Goal: Task Accomplishment & Management: Manage account settings

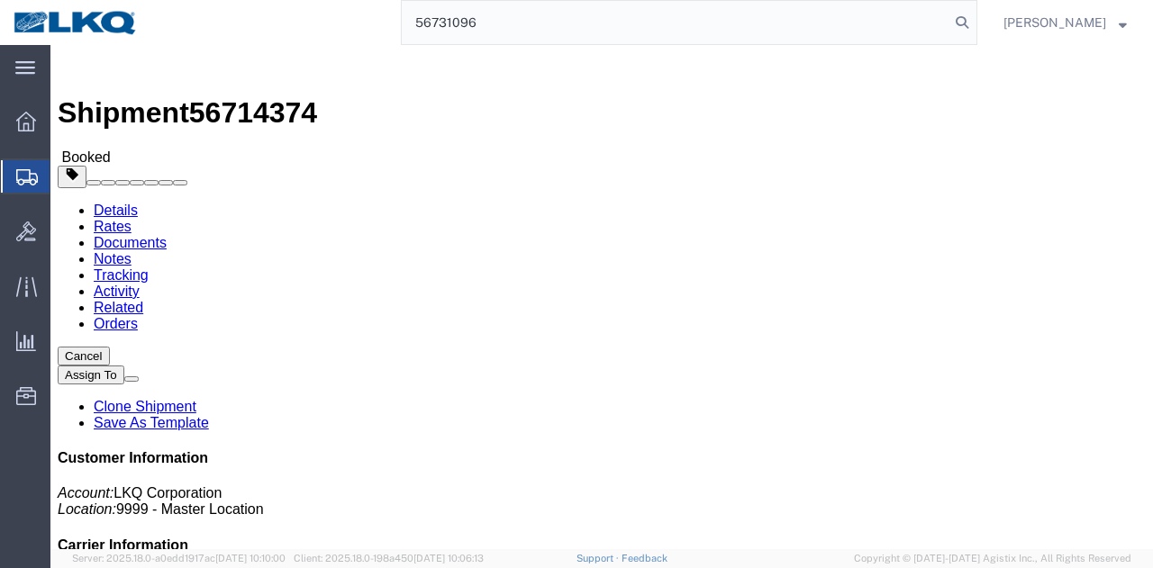
type input "56731096"
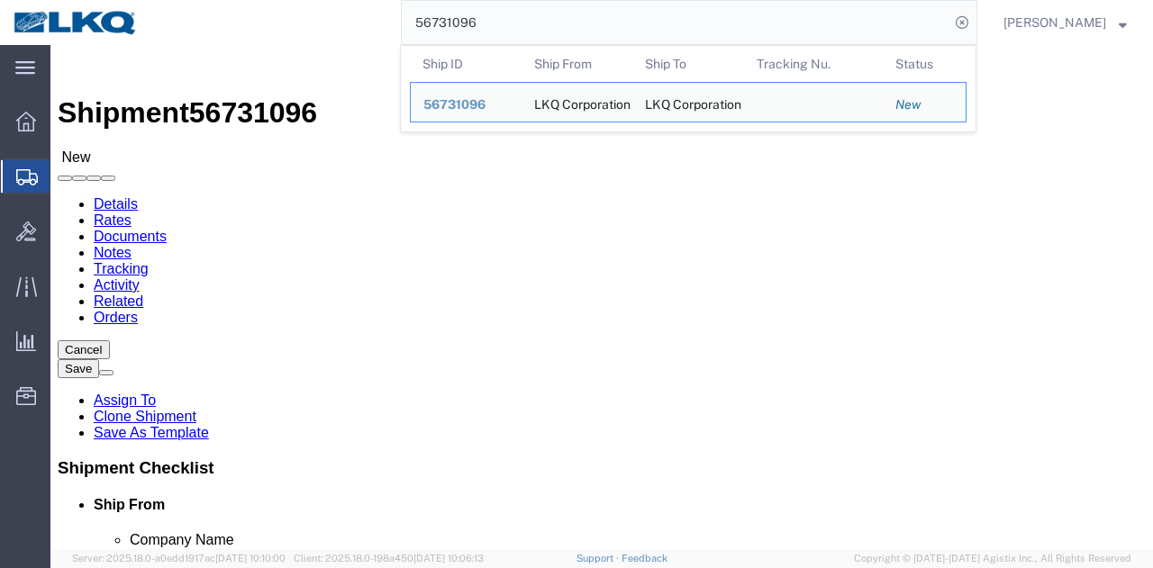
click div
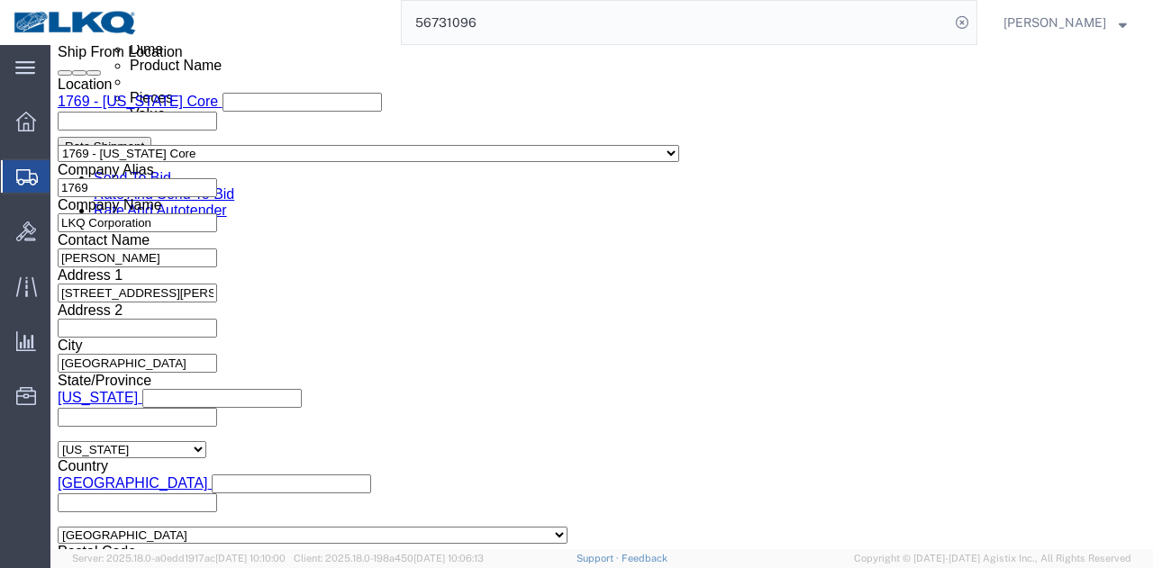
scroll to position [1081, 0]
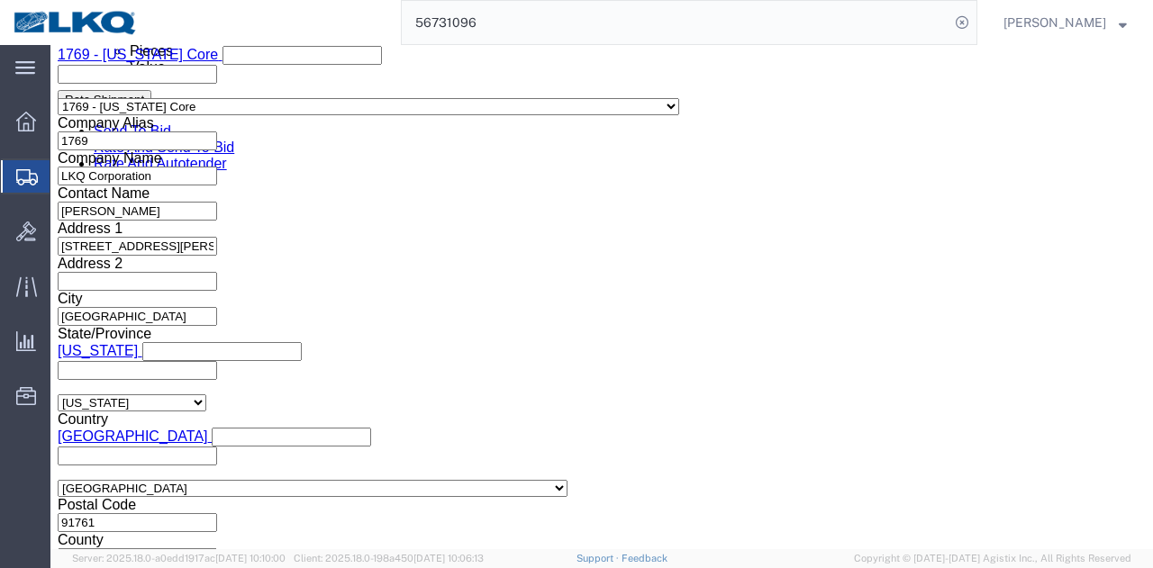
select select "28716"
select select "27634"
click div
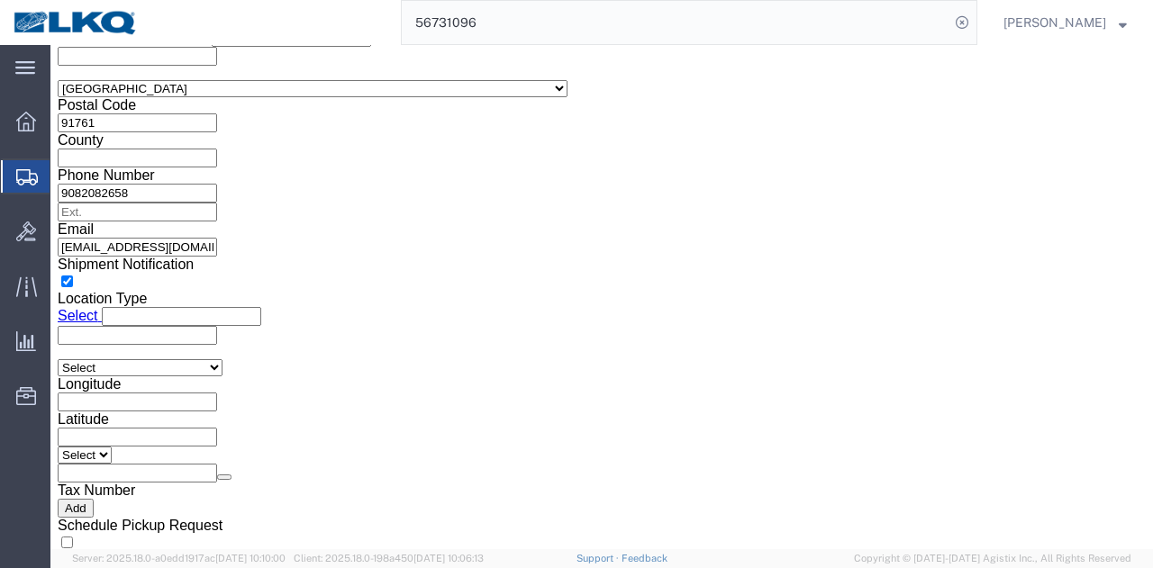
click button "Apply"
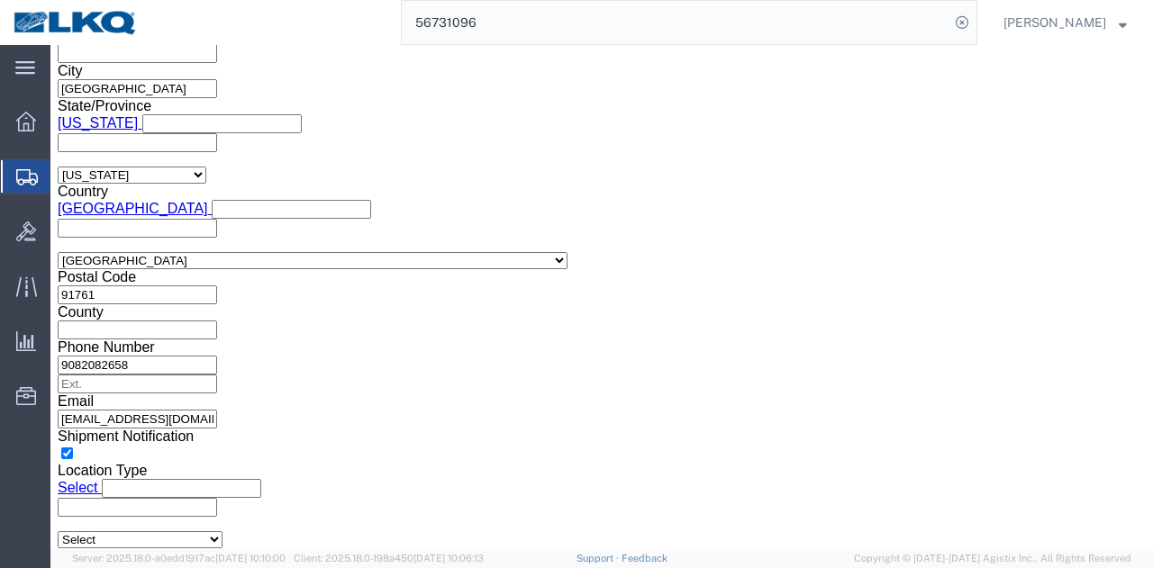
scroll to position [1036, 0]
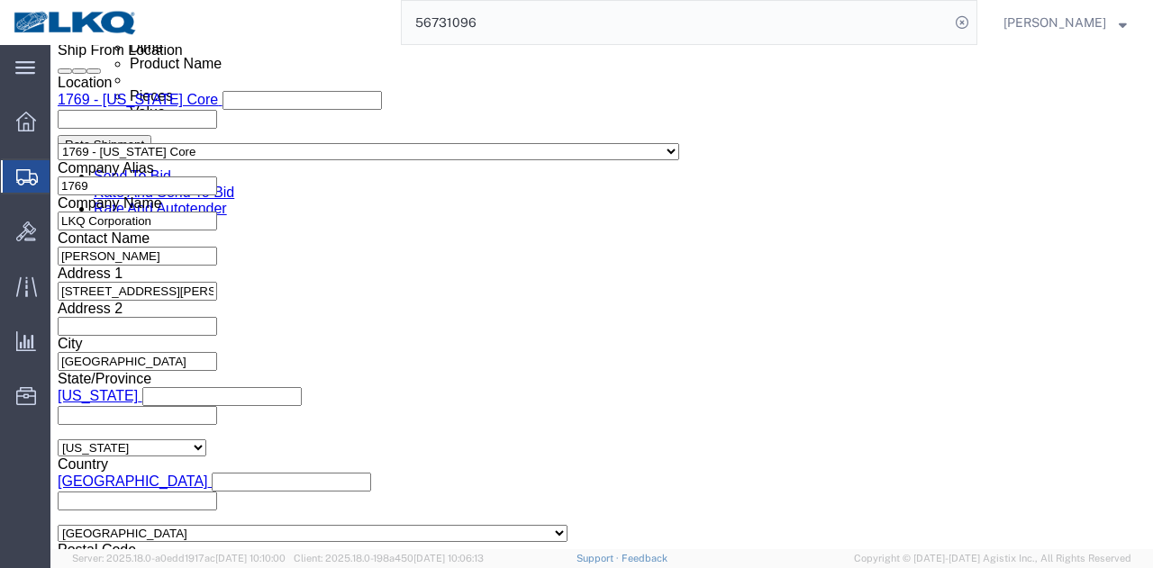
click button "Save"
click button "Rate Shipment"
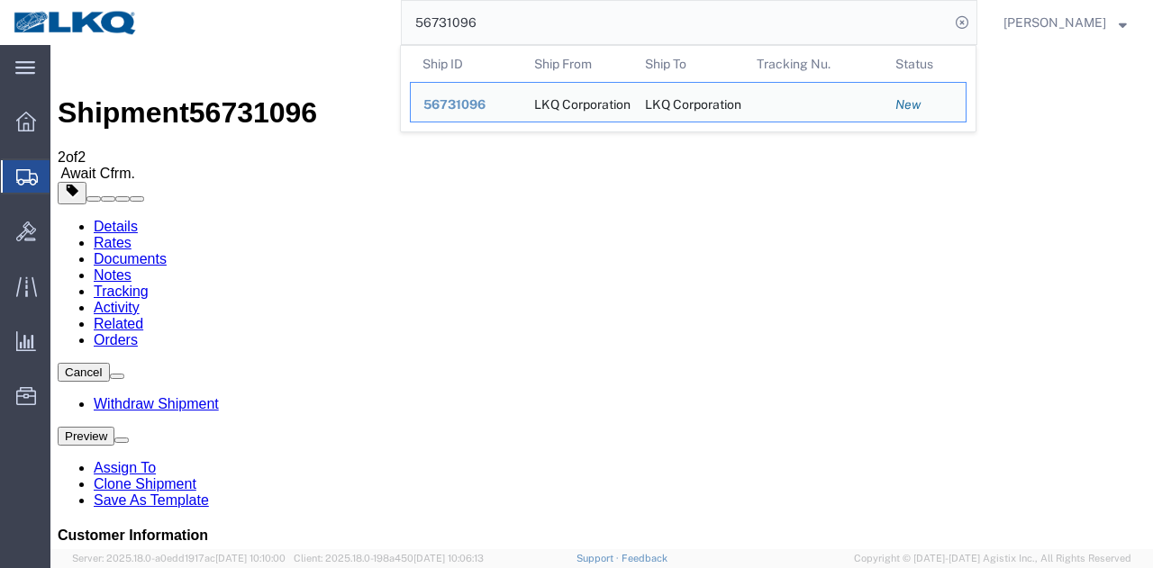
click at [771, 21] on input "56731096" at bounding box center [676, 22] width 548 height 43
paste input "04"
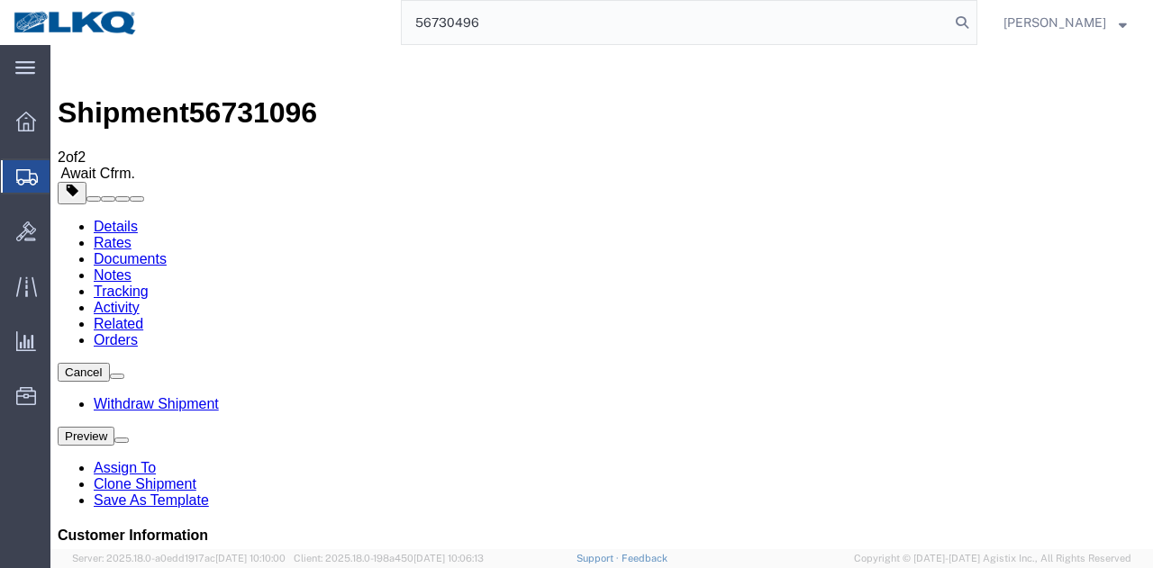
type input "56730496"
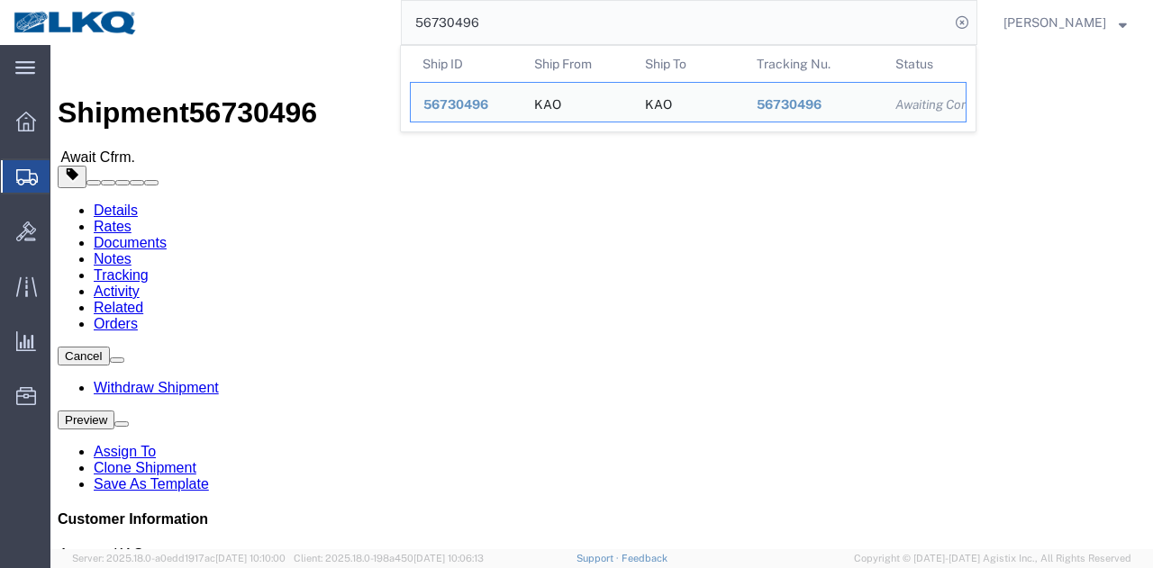
click h4 "Routing & Vehicle Information"
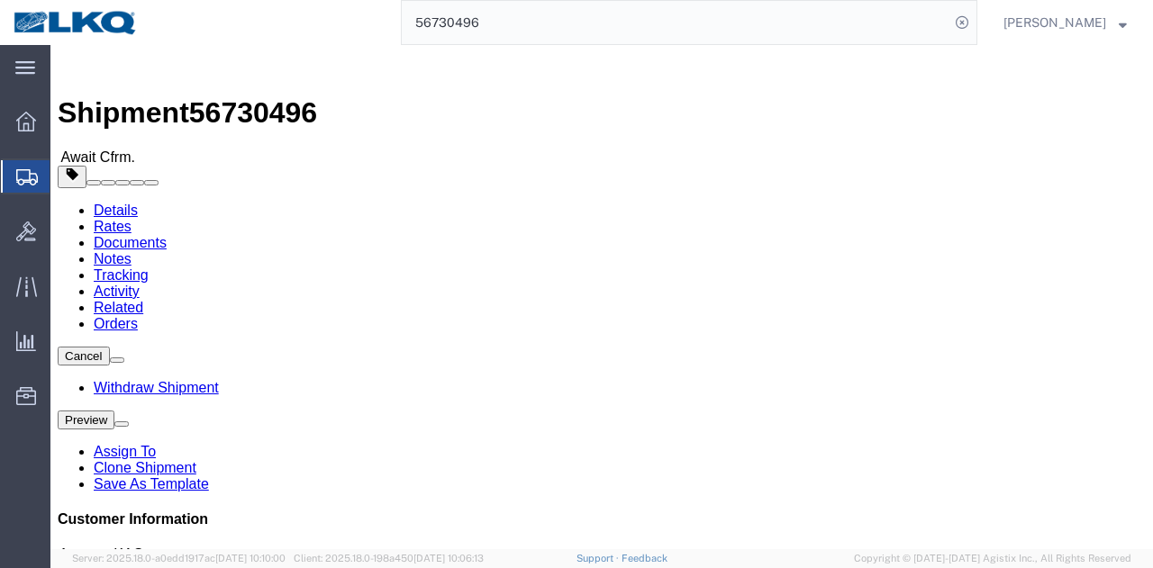
click div "Shipment Detail Ship From KAO (Powers [PERSON_NAME]) 8402 [STREET_ADDRESS][PERS…"
click span "button"
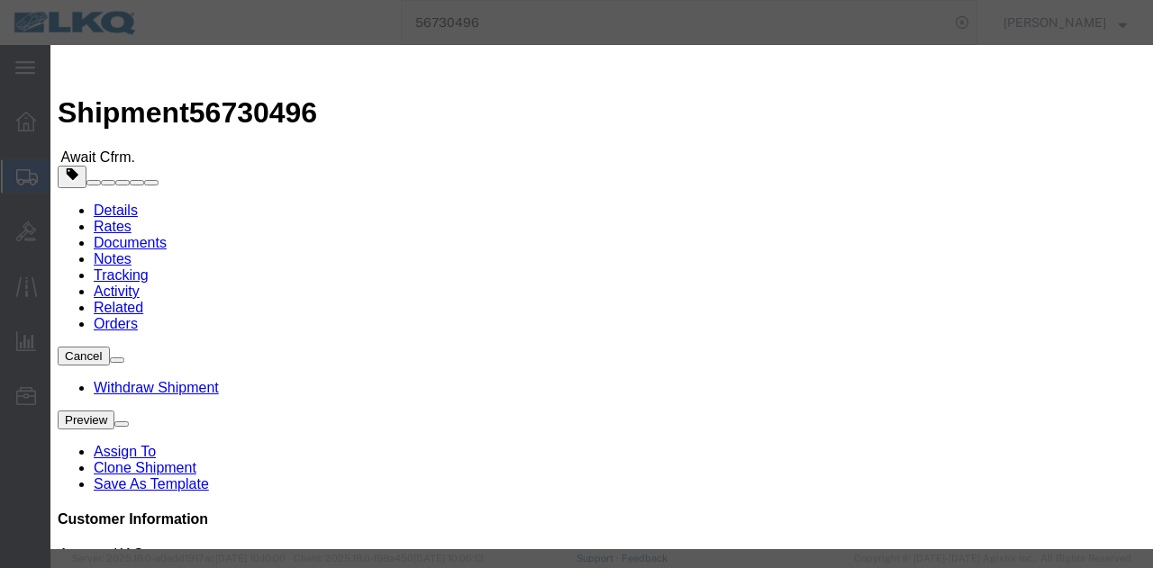
click select "Select Account Type Activity ID Airline Appointment Number ASN Batch Request # …"
select select "PRONUMBER"
click select "Select Account Type Activity ID Airline Appointment Number ASN Batch Request # …"
click input "text"
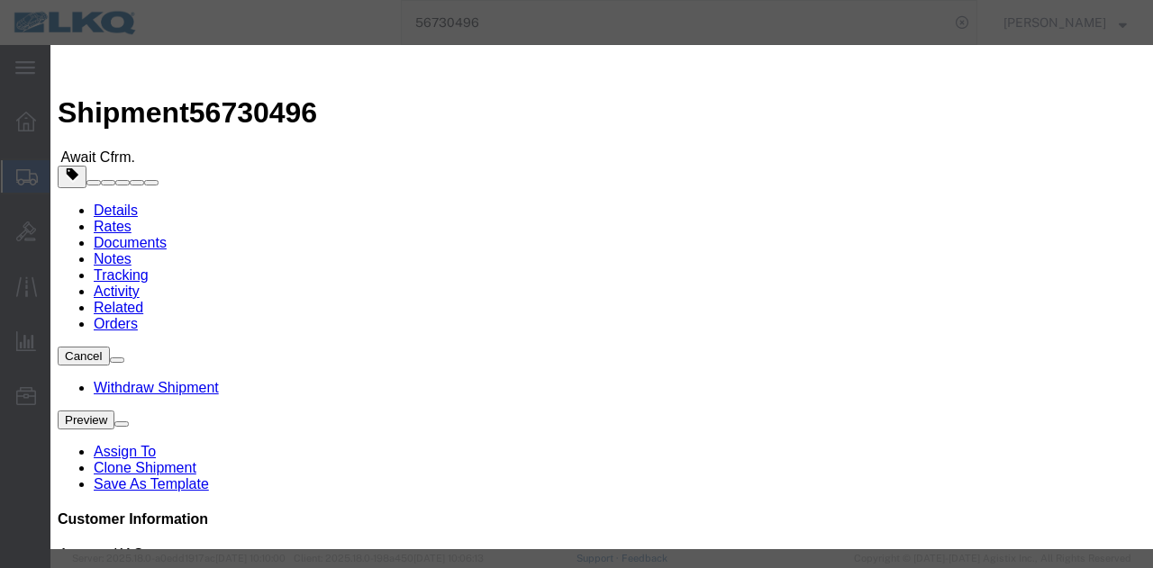
type input "487141"
click button "Save"
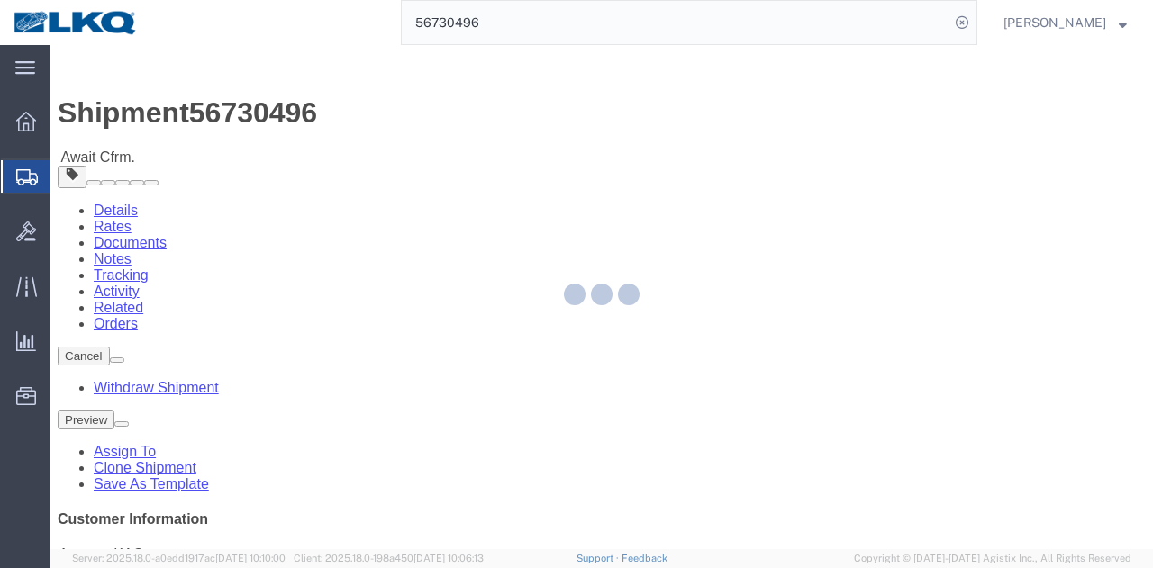
click at [787, 109] on div at bounding box center [601, 297] width 1102 height 504
click at [664, 385] on div at bounding box center [601, 297] width 1102 height 504
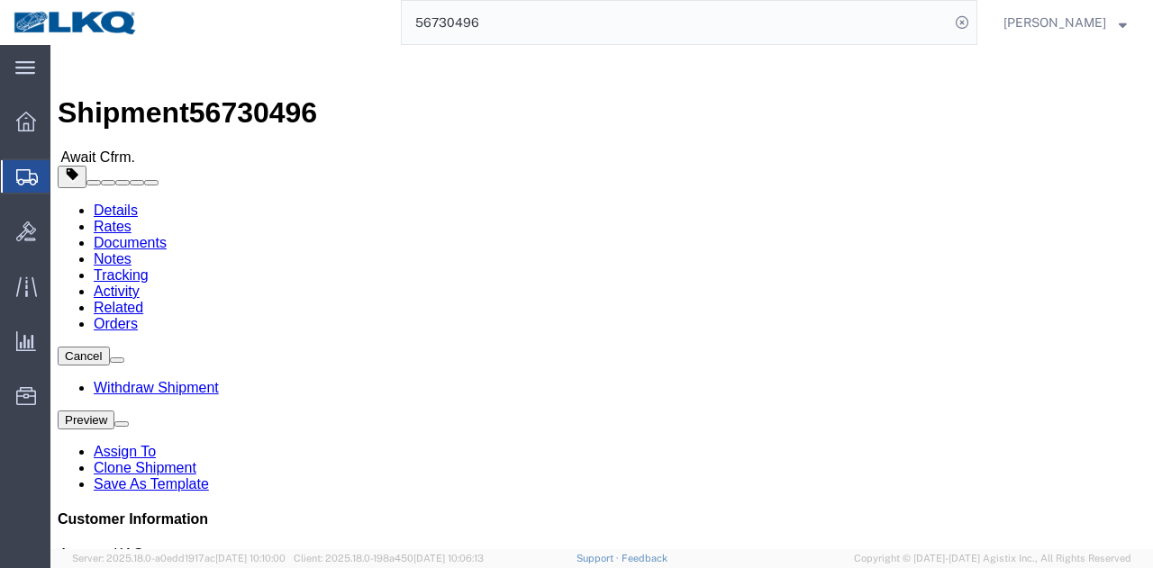
click span "button"
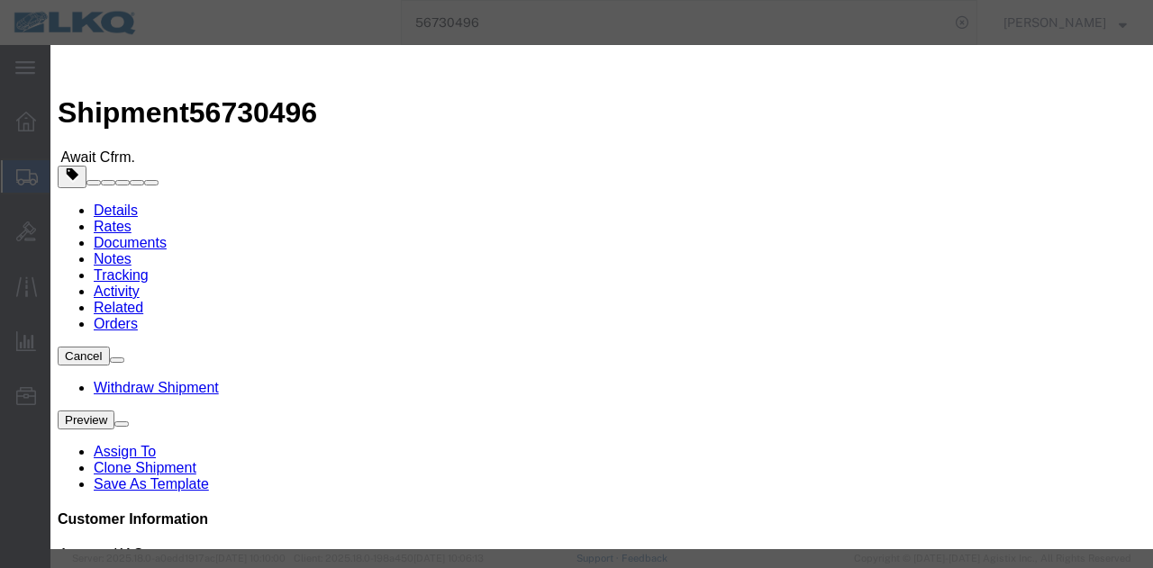
click div "[DATE] 11:00 AM"
click input "11:00 AM"
type input "11:00 AM"
click button "Apply"
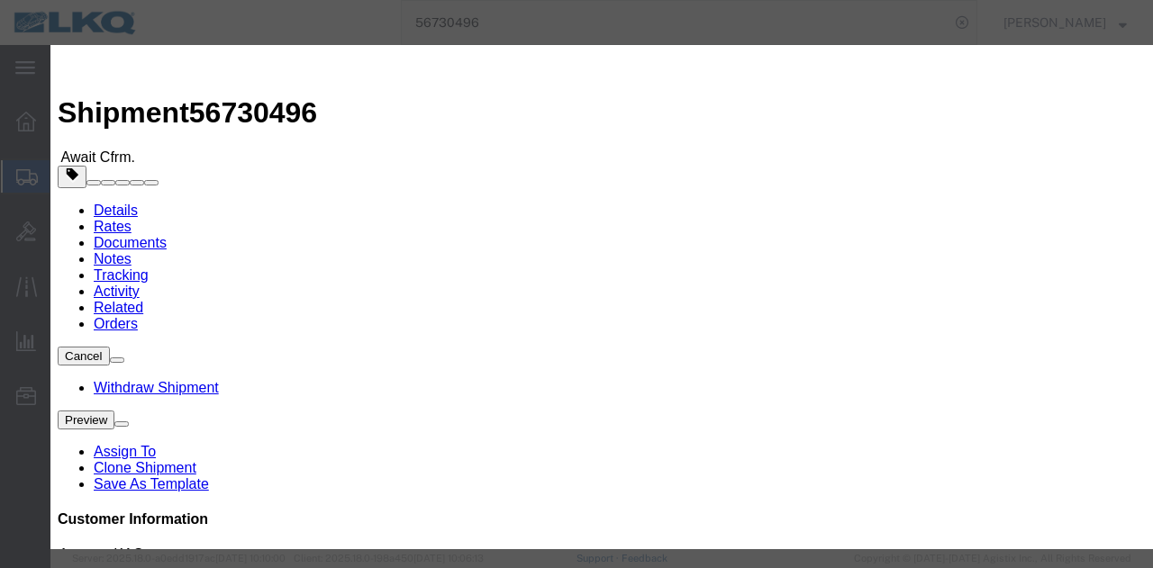
scroll to position [0, 0]
click div "[DATE] 12:00 PM"
click input "12:00 PM"
type input "11:01 AM"
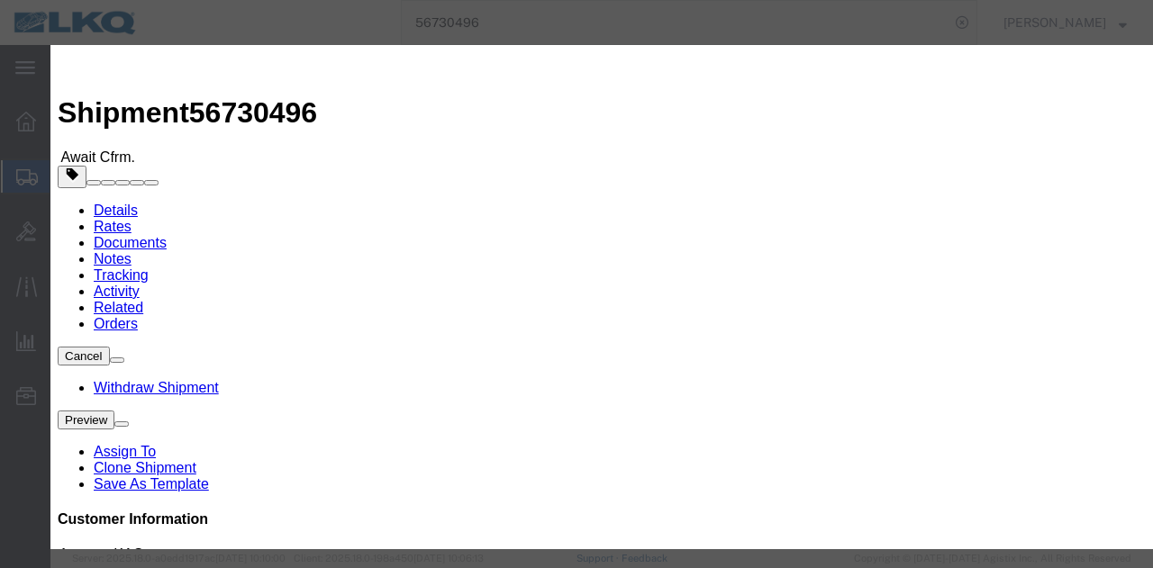
click button "Apply"
click button "Save"
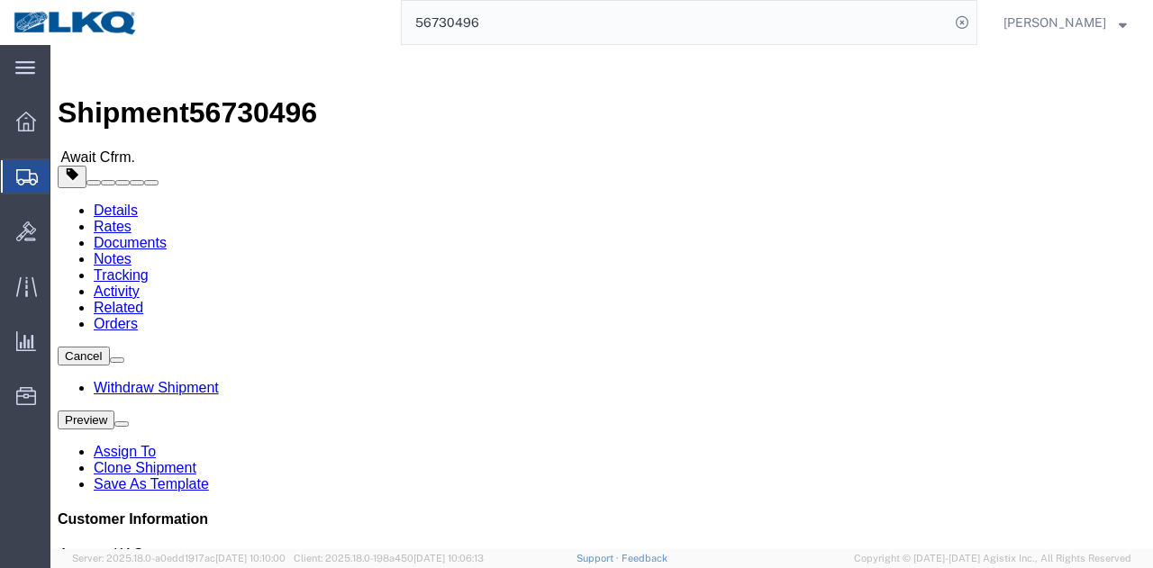
click button "Close"
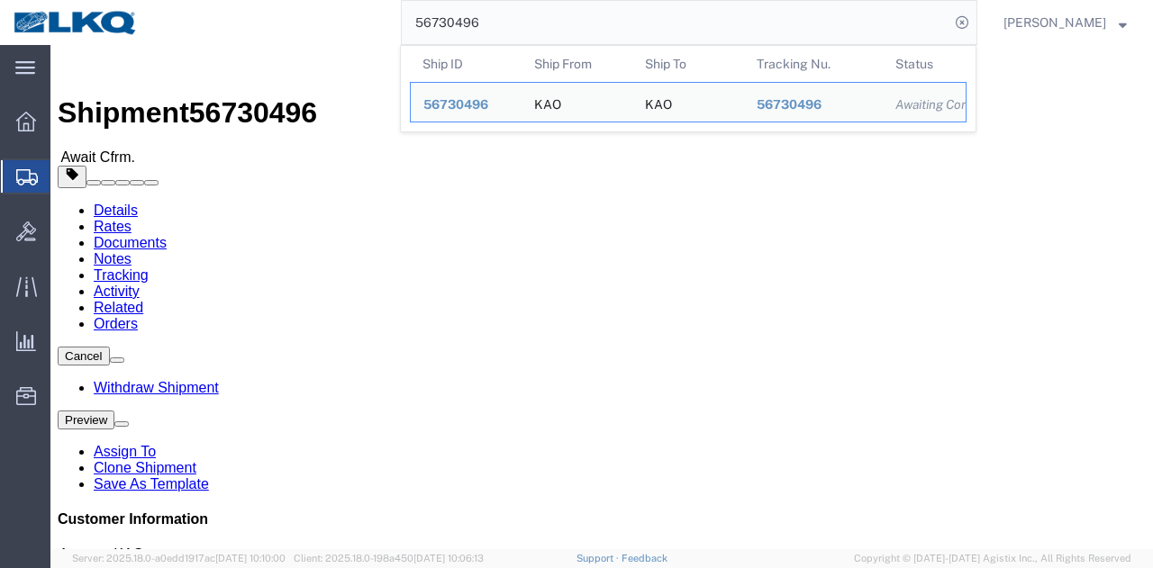
click at [620, 37] on input "56730496" at bounding box center [676, 22] width 548 height 43
paste input "20363"
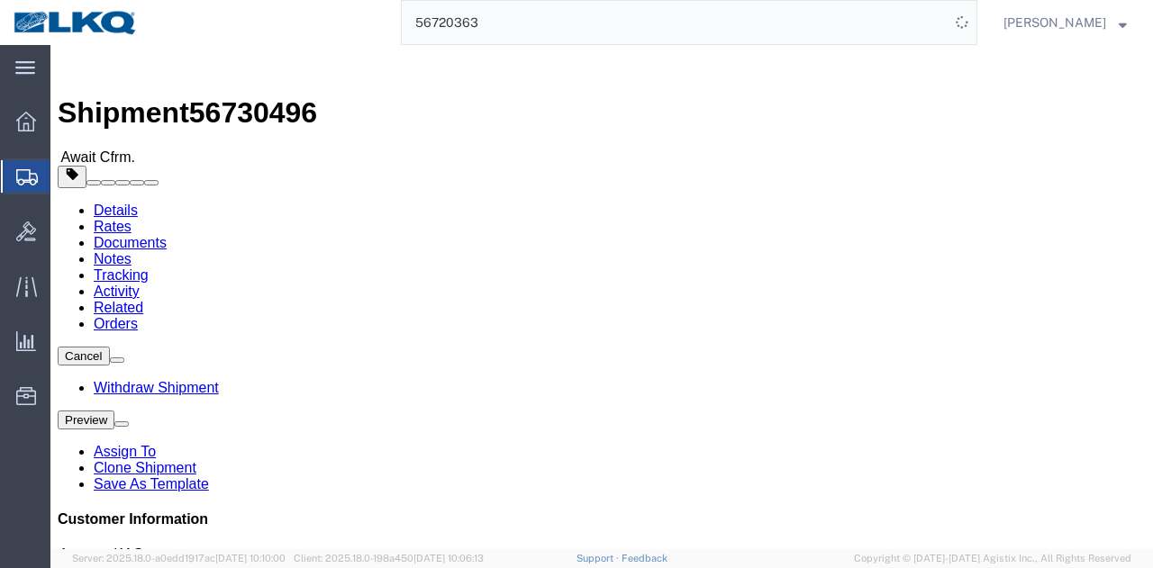
click div "Ship From KAO (Powers [PERSON_NAME]) [STREET_ADDRESS][PERSON_NAME] Austell, GA …"
click div "Ship From LKQ Automotive Core Services (Oscar) 1760 [STREET_ADDRESS] 2818861028…"
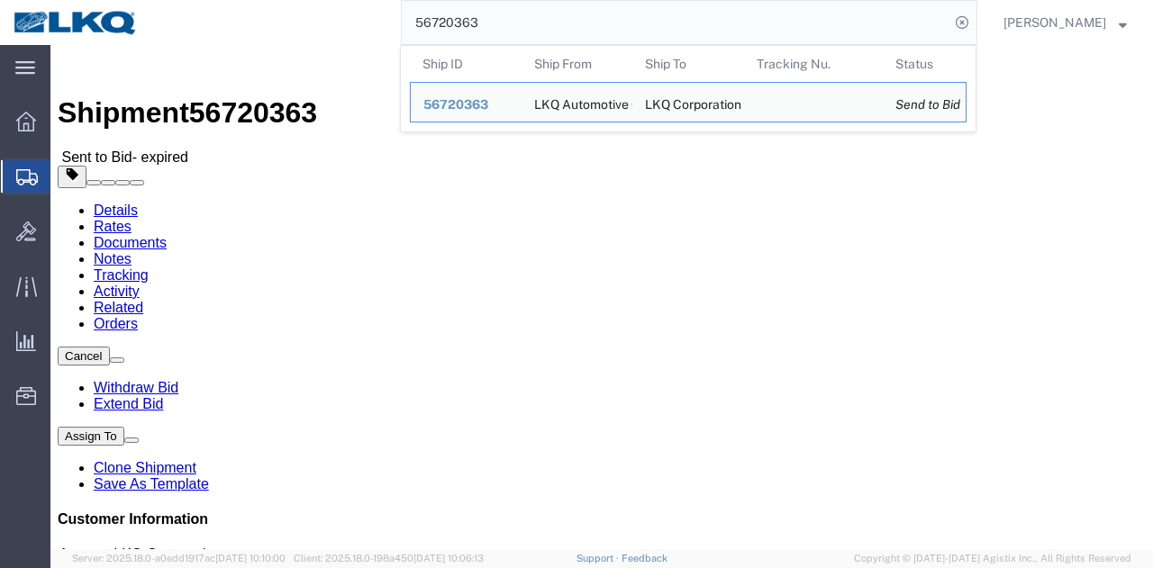
click at [525, 28] on input "56720363" at bounding box center [676, 22] width 548 height 43
click div "Leg 1 - Truckload Vehicle 1: Standard Dry Van (53 Feet) Number of trucks: 1"
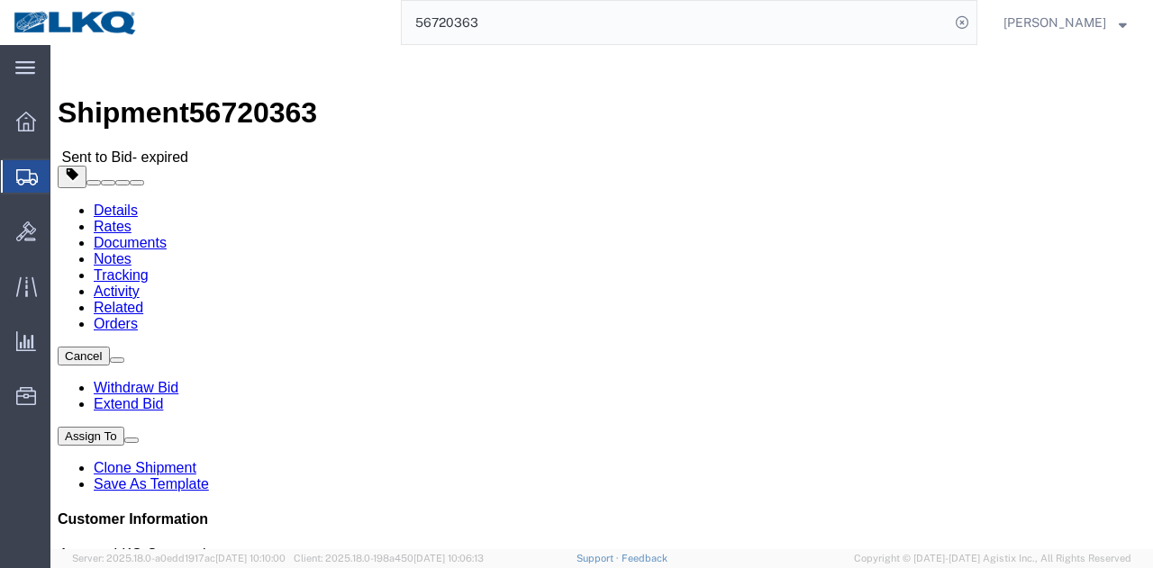
click div "Leg 1 - Truckload Vehicle 1: Standard Dry Van (53 Feet) Number of trucks: 1"
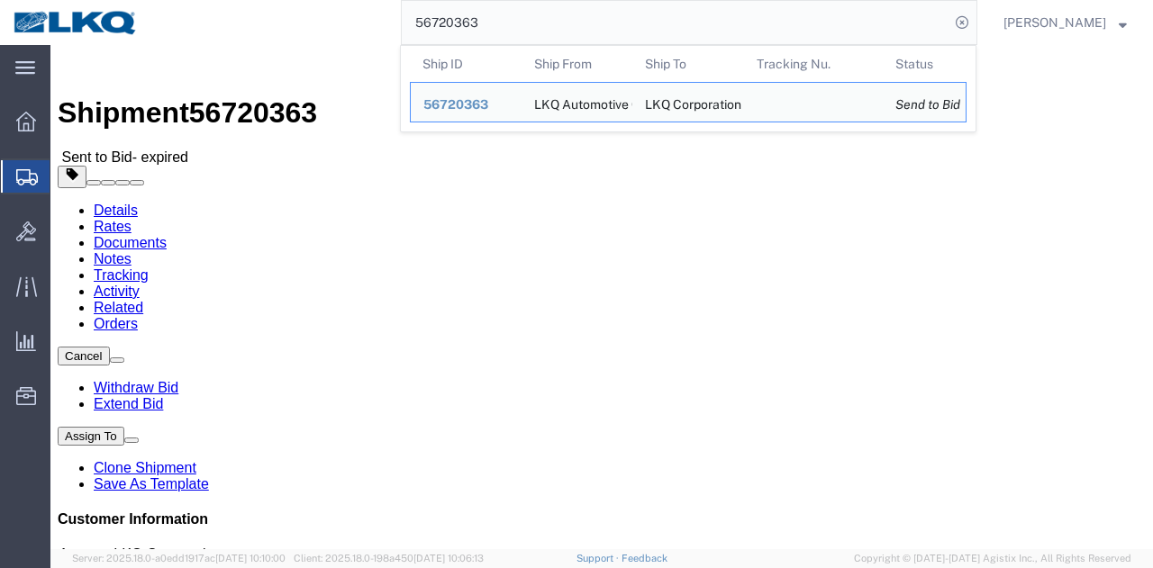
drag, startPoint x: 562, startPoint y: 20, endPoint x: 612, endPoint y: 48, distance: 57.6
click at [564, 22] on input "56720363" at bounding box center [676, 22] width 548 height 43
paste input "370101"
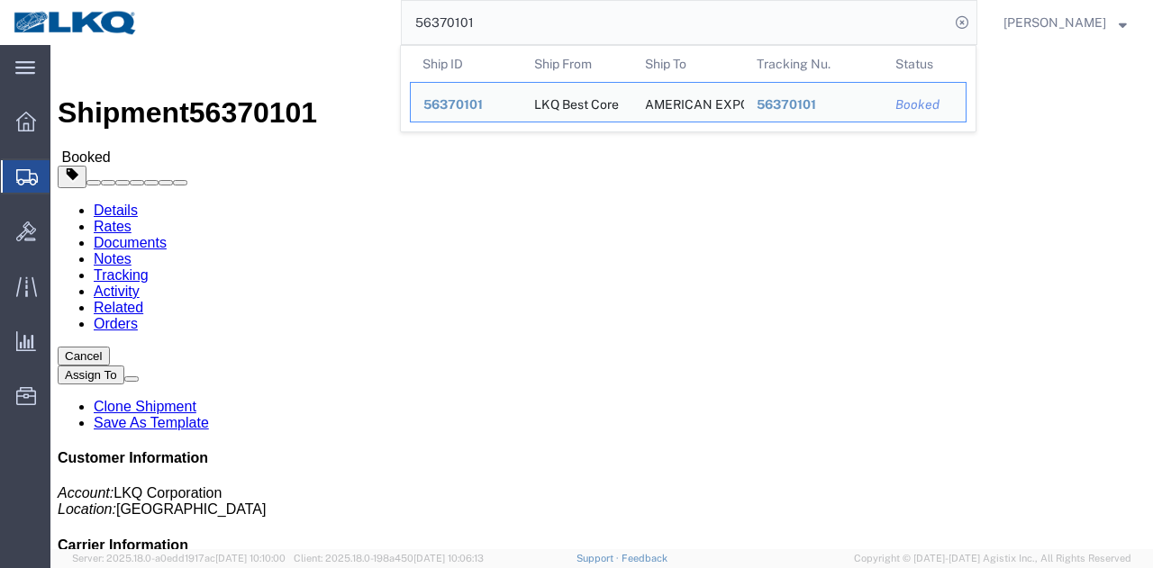
paste input "1"
paste input "0"
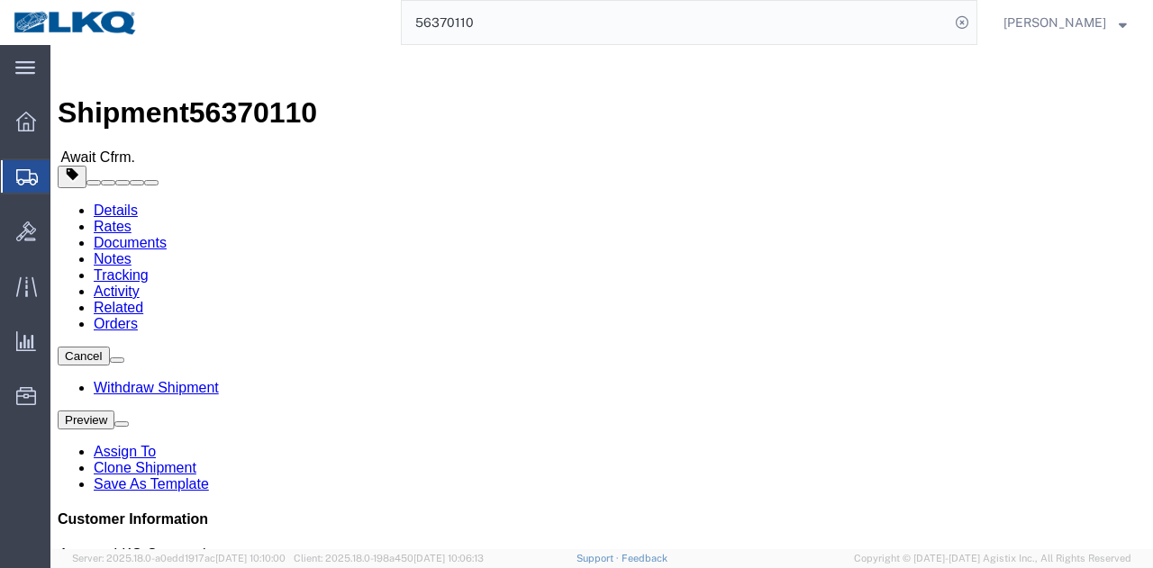
click div "Leg 1 - Truckload Number of trucks: 1"
click div "Ship From LKQ Corporation ([PERSON_NAME]) 1760 [STREET_ADDRESS] [PHONE_NUMBER] …"
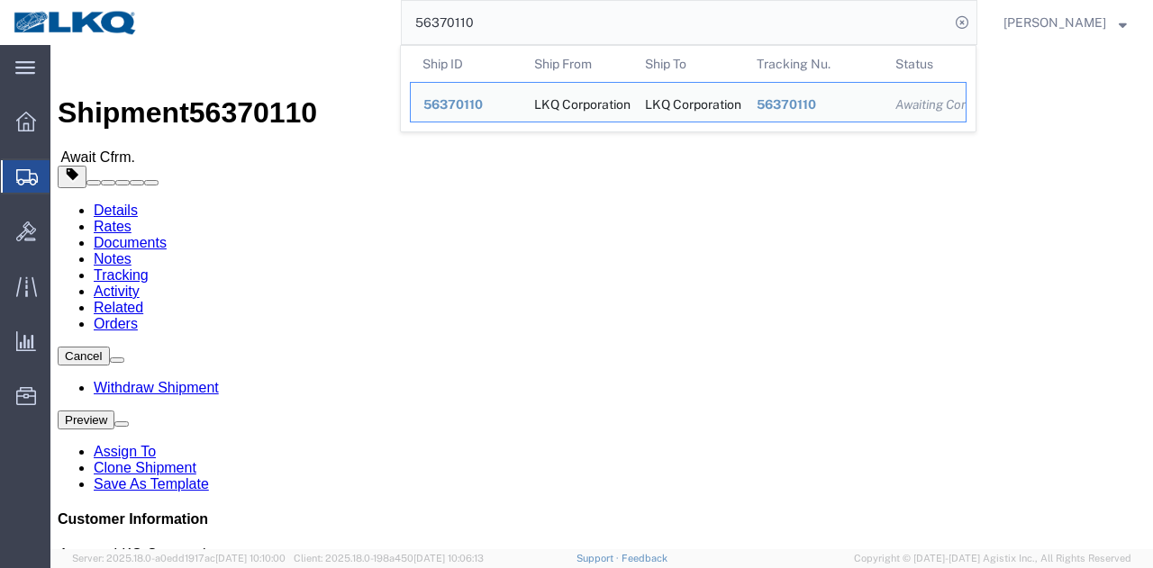
click at [681, 18] on input "56370110" at bounding box center [676, 22] width 548 height 43
paste input "702224"
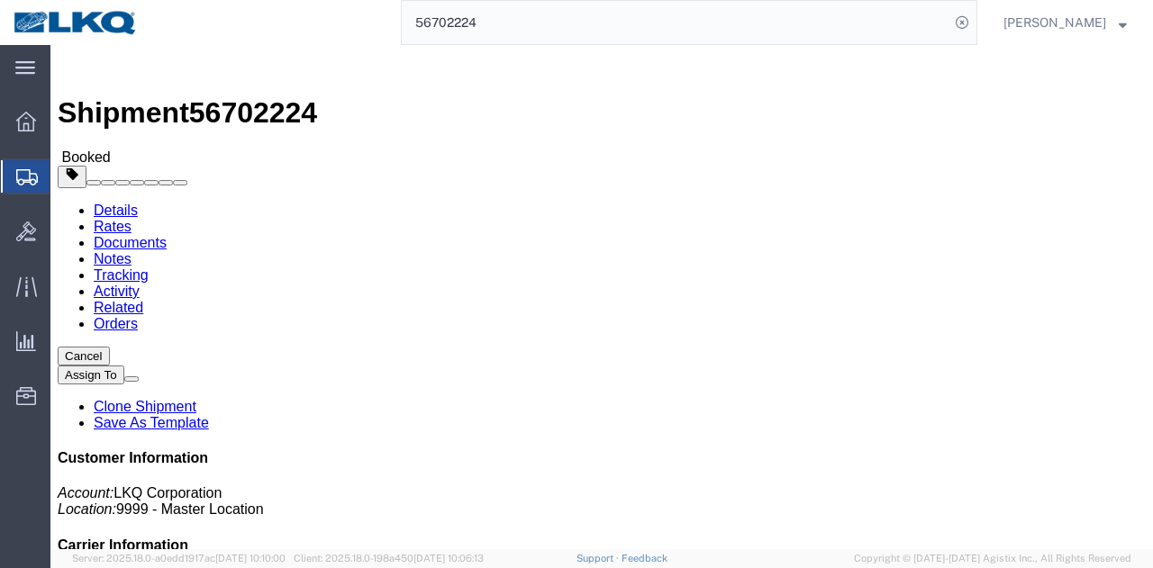
click div "Leg 1 - Truckload Vehicle 1: Standard Dry Van (53 Feet) Number of trucks: 1"
click at [745, 12] on input "56702224" at bounding box center [676, 22] width 548 height 43
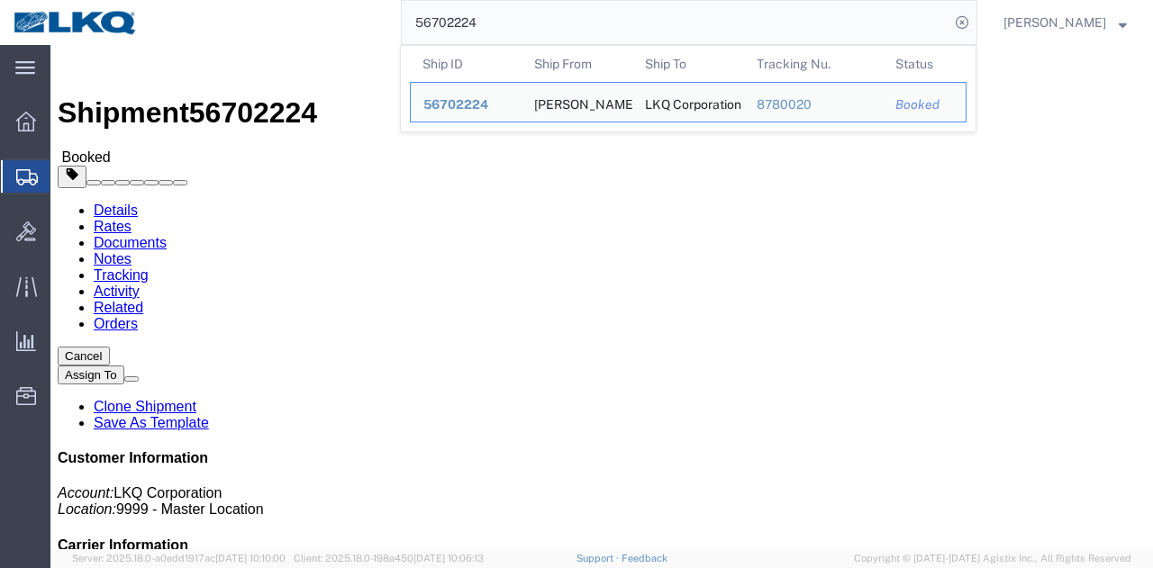
paste input "644977"
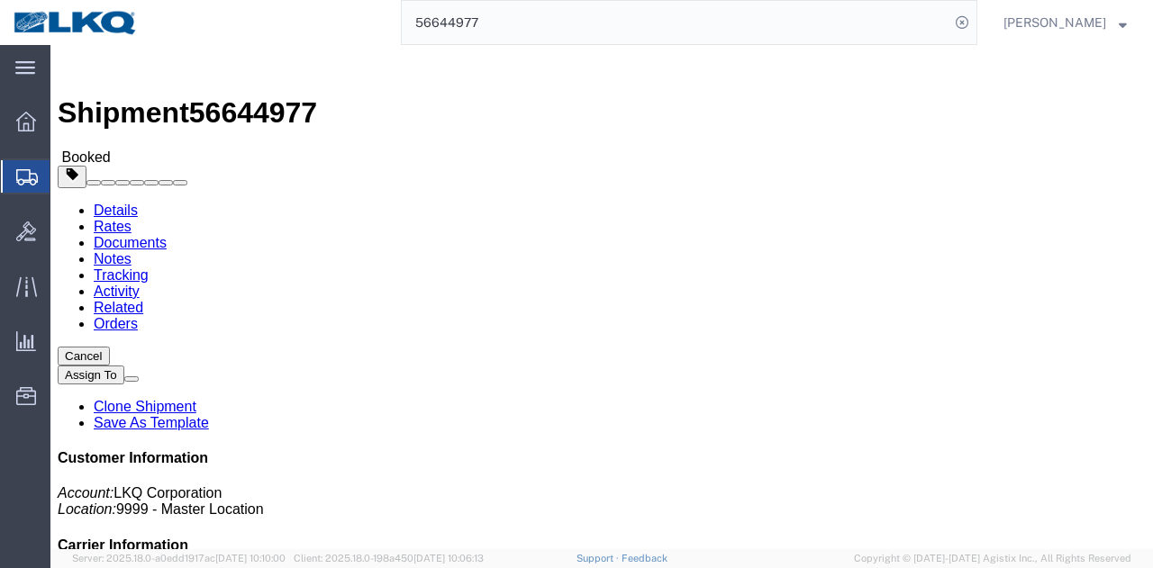
click address "LKQ Corporation (Receiver) [STREET_ADDRESS][PERSON_NAME]"
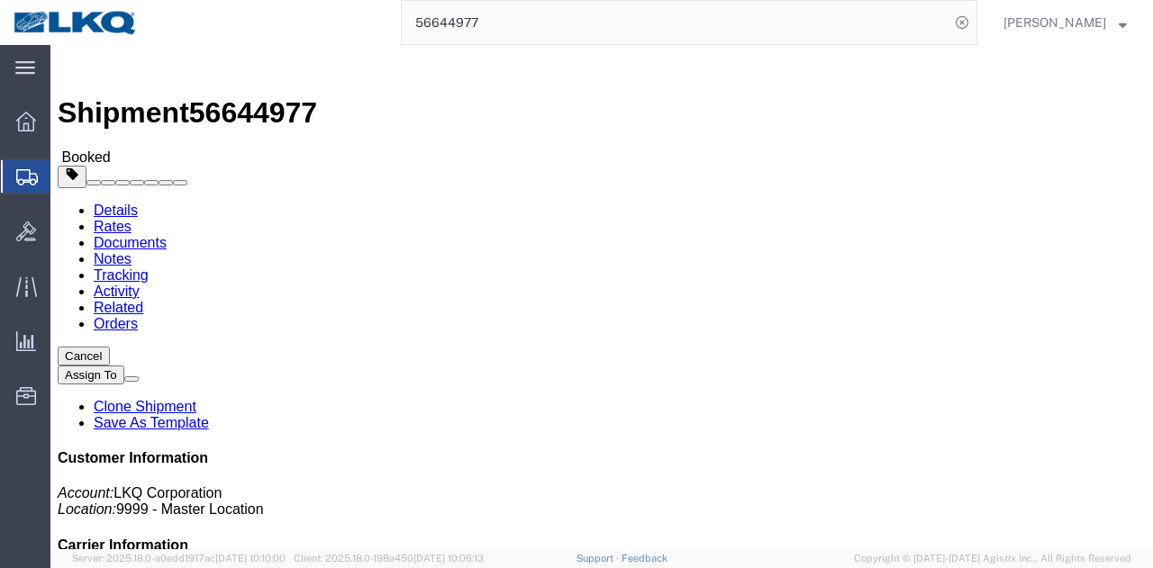
click address "LKQ Corporation (Receiver) [STREET_ADDRESS][PERSON_NAME]"
copy address "3239"
click at [767, 27] on input "56644977" at bounding box center [676, 22] width 548 height 43
click div "Ship From [PERSON_NAME] Packaging [PERSON_NAME] ([PERSON_NAME]) [STREET_ADDRESS…"
click div "Leg 1 - Truckload Vehicle 1: Standard Dry Van (53 Feet) Number of trucks: 1"
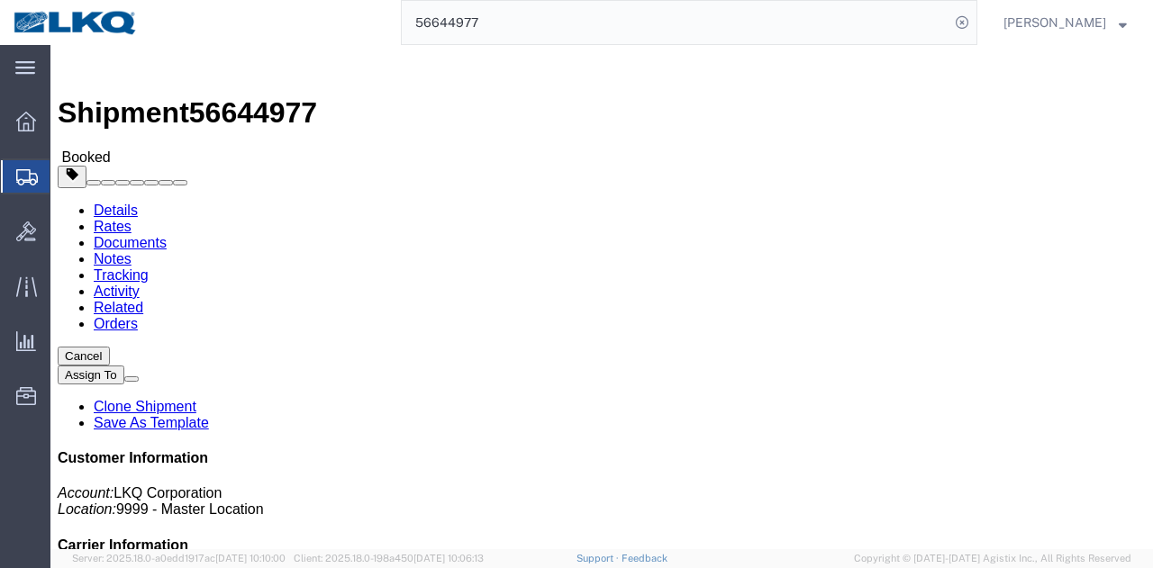
click link "Tracking"
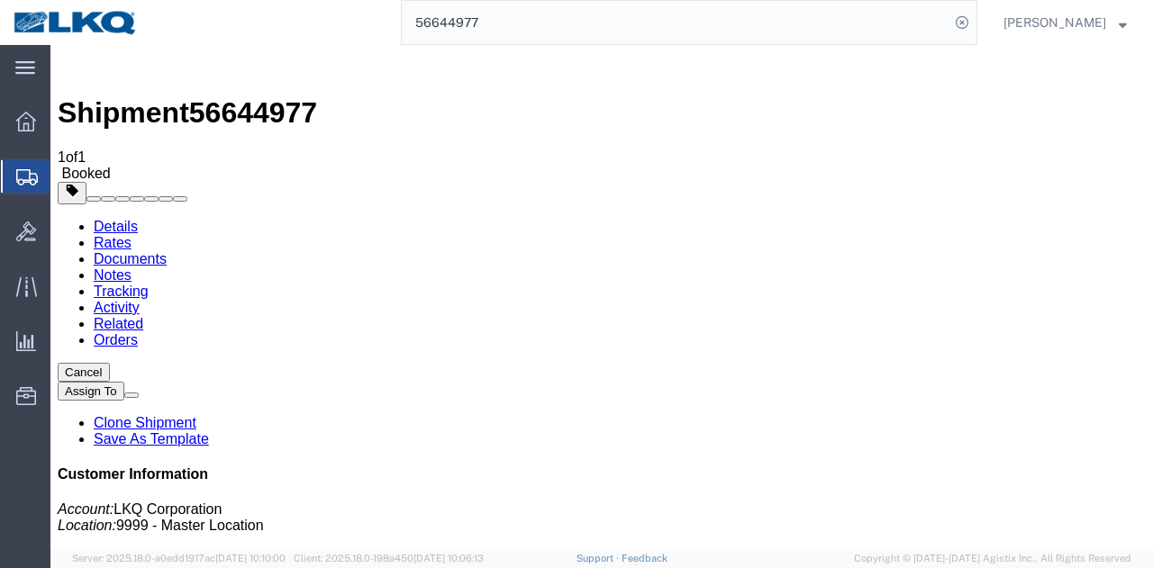
click at [140, 300] on link "Activity" at bounding box center [117, 307] width 46 height 15
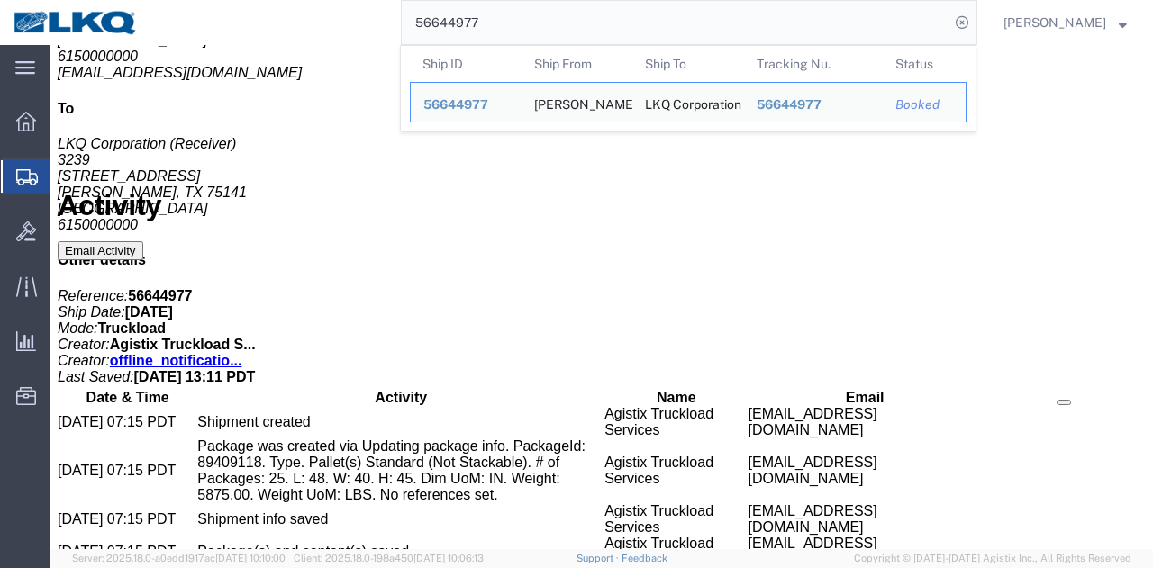
click at [593, 5] on input "56644977" at bounding box center [676, 22] width 548 height 43
click at [588, 26] on input "56644977" at bounding box center [676, 22] width 548 height 43
paste input "729982"
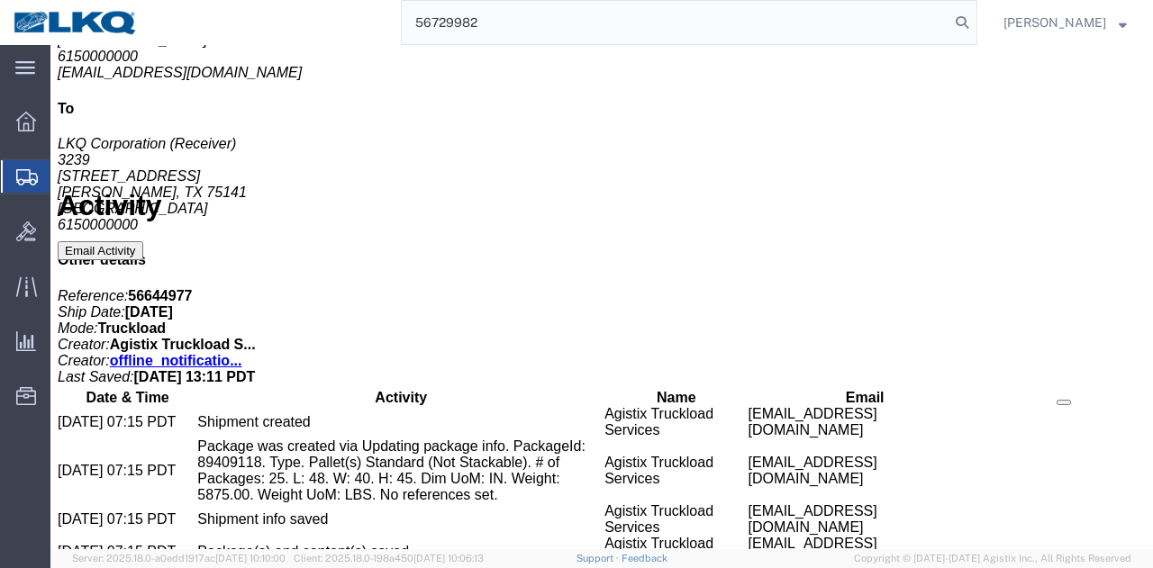
type input "56729982"
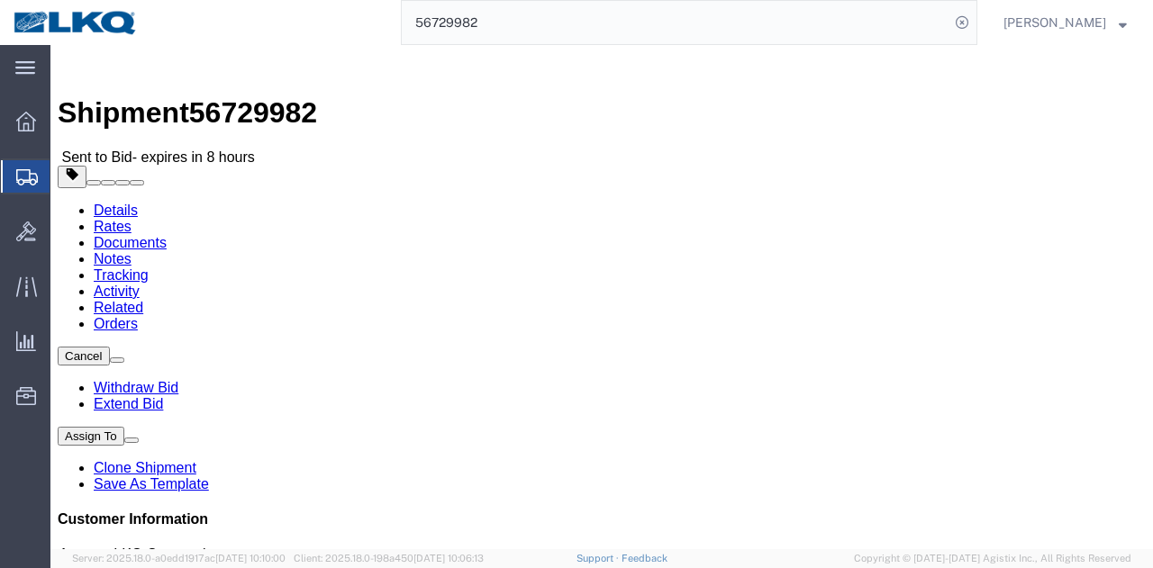
click link "Rates"
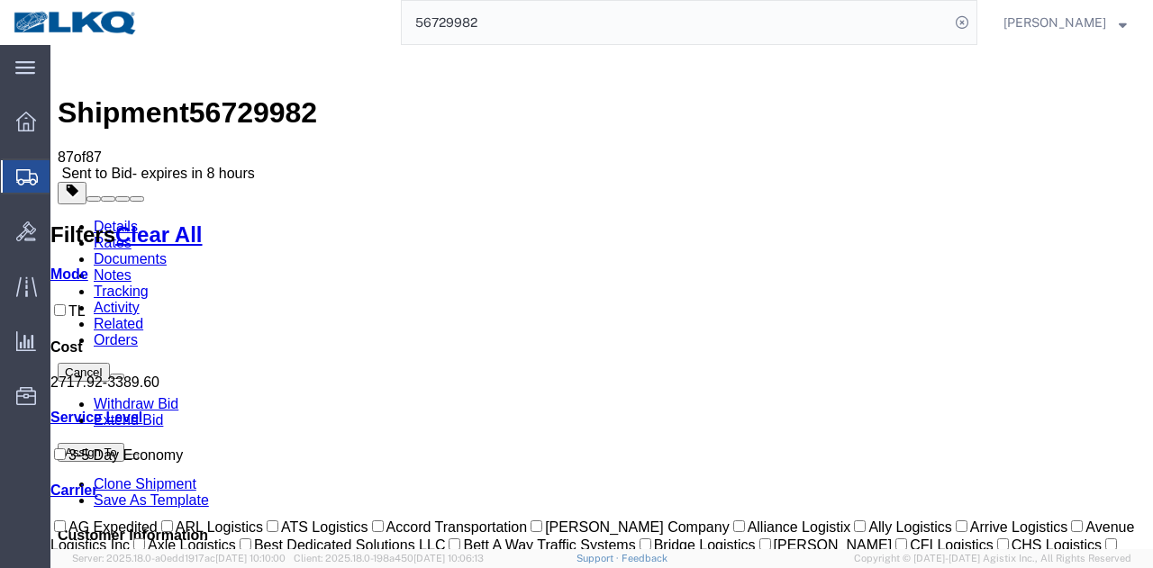
click at [131, 267] on link "Notes" at bounding box center [113, 274] width 38 height 15
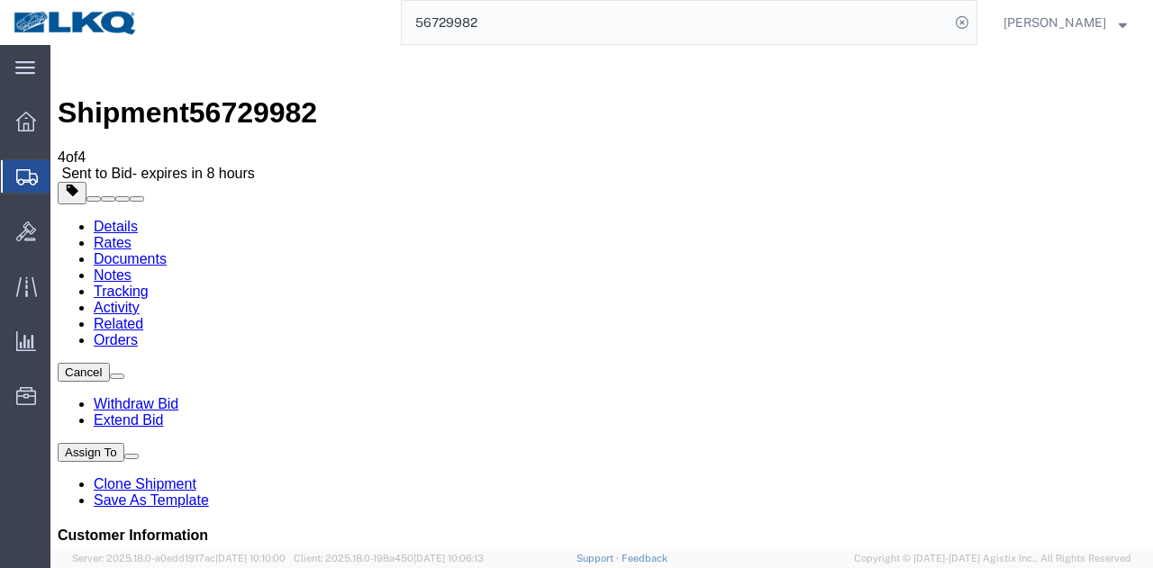
click at [131, 235] on link "Rates" at bounding box center [113, 242] width 38 height 15
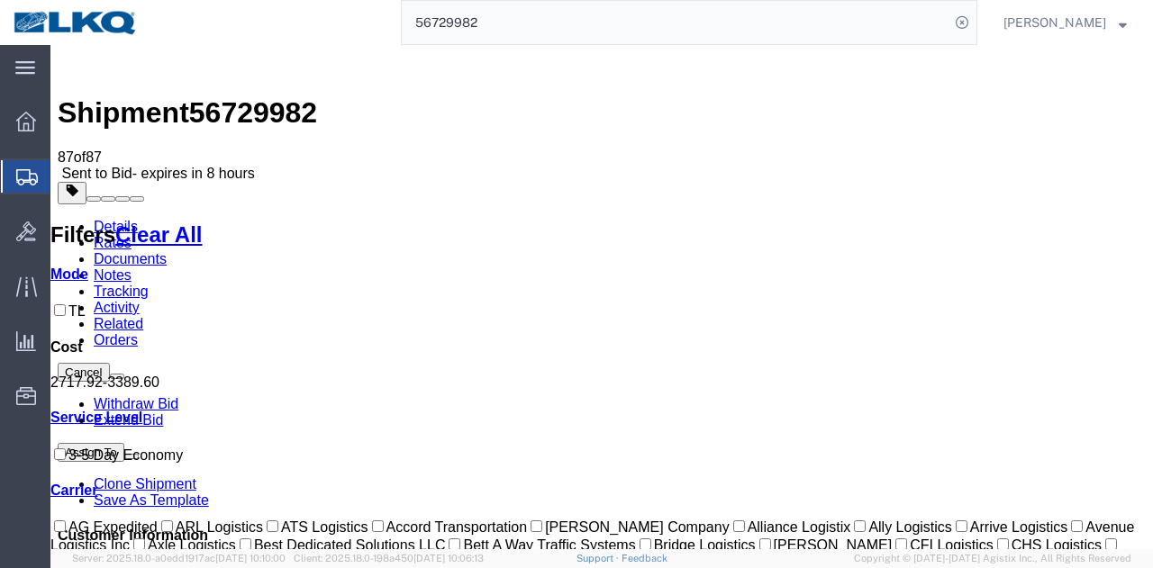
click at [664, 219] on ul "Details Rates Documents Notes Tracking Activity Related Orders" at bounding box center [602, 284] width 1088 height 130
click at [131, 267] on link "Notes" at bounding box center [113, 274] width 38 height 15
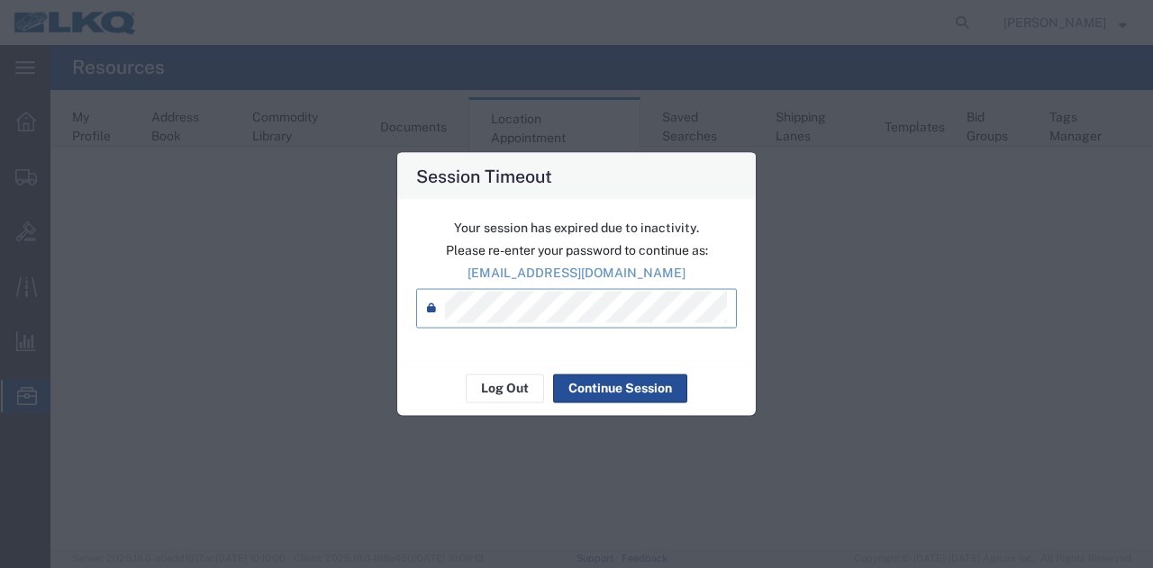
select select "27634"
select select "agendaWeek"
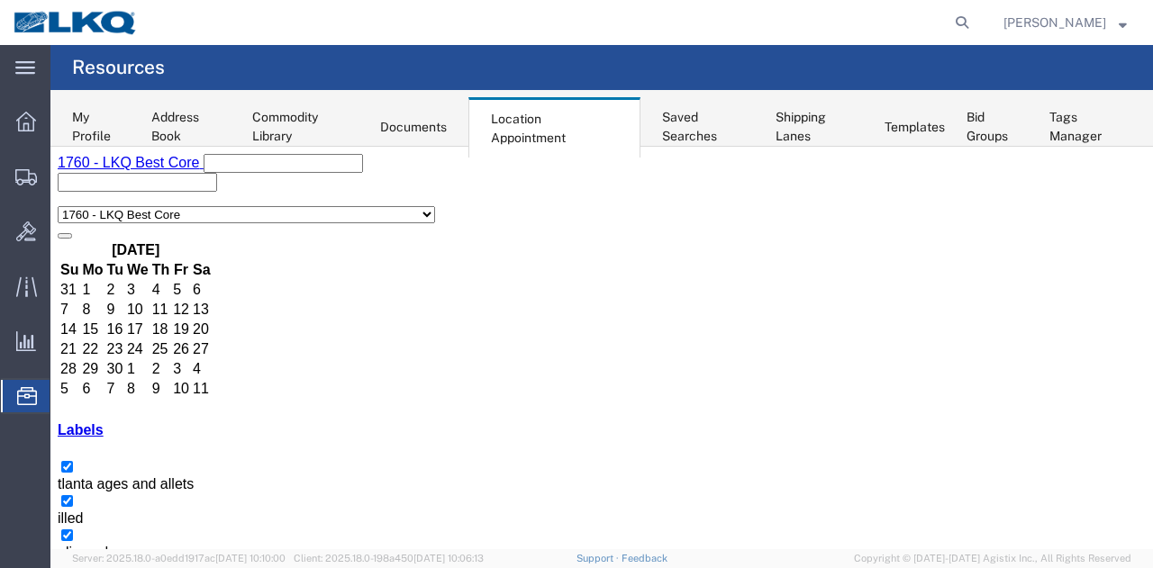
scroll to position [1398, 0]
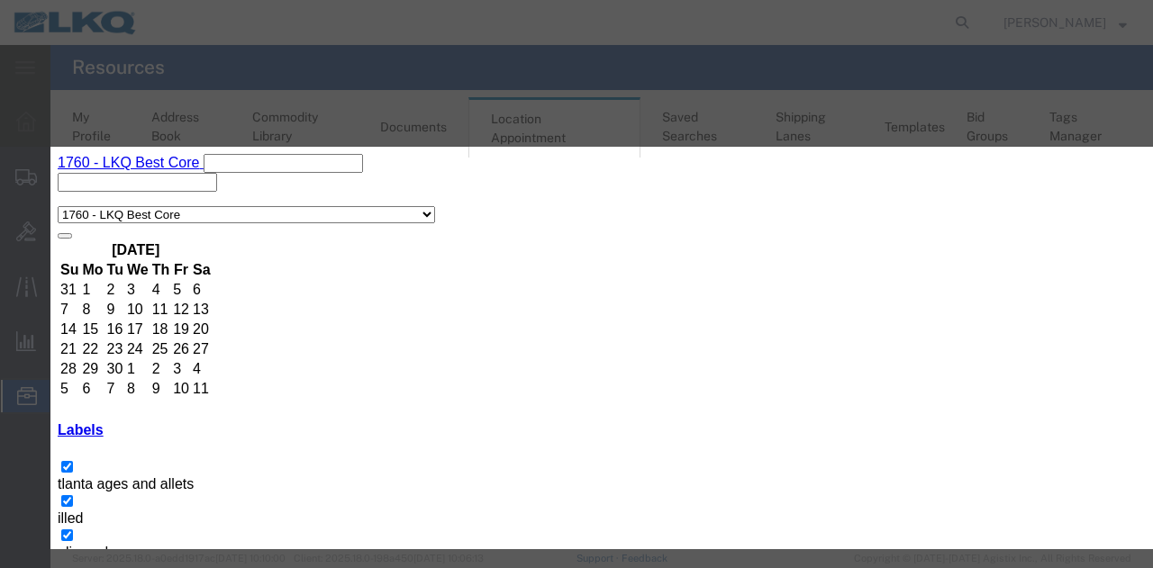
scroll to position [270, 0]
type input "m"
select select "100"
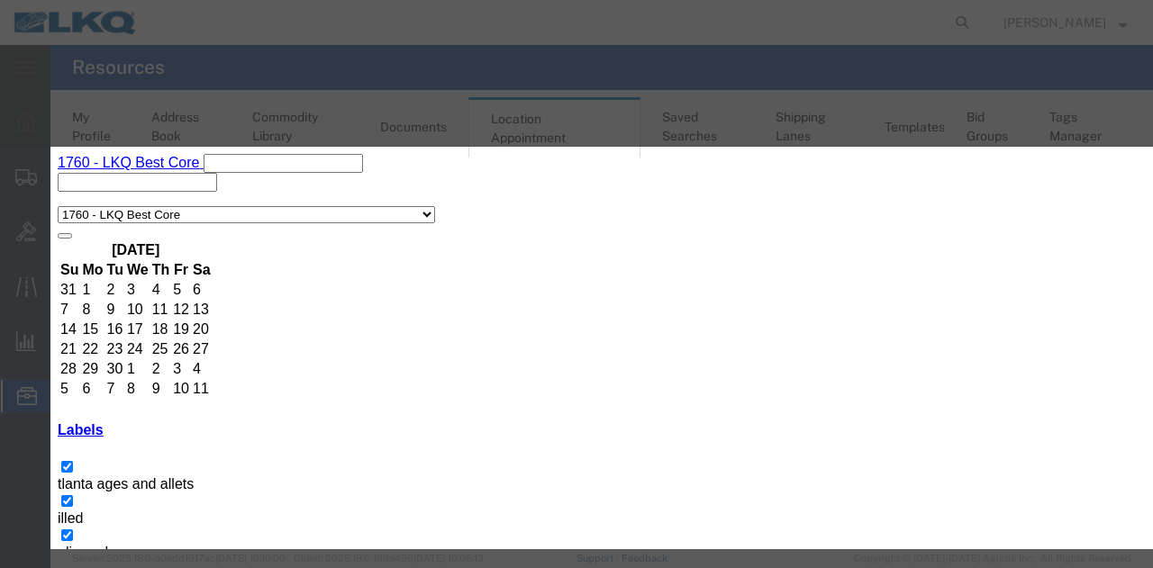
type input "12:45 PM"
type input "1:00 PM"
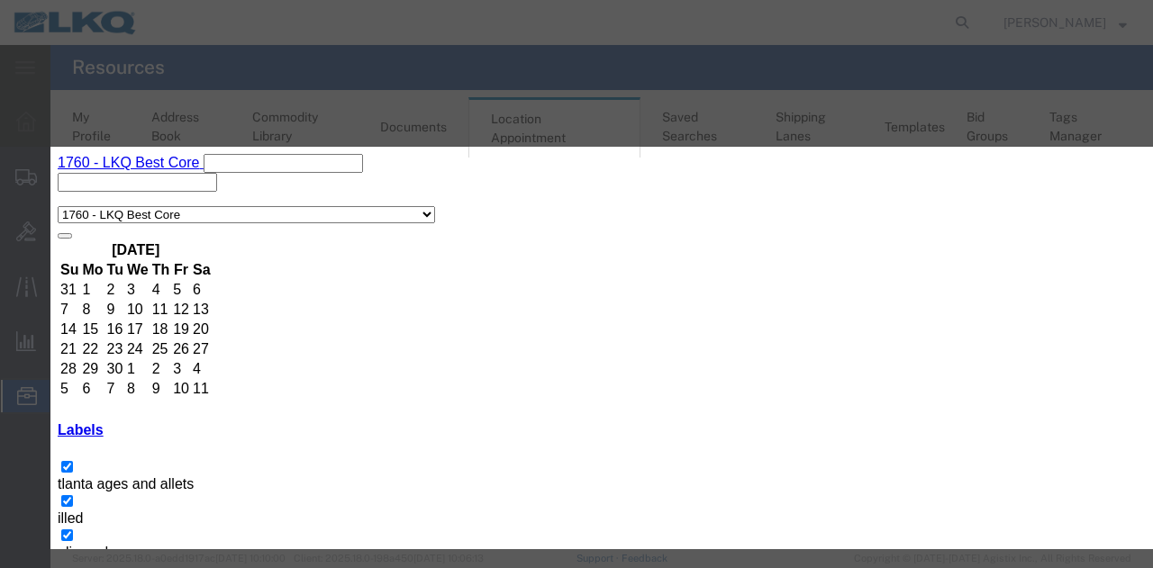
drag, startPoint x: 592, startPoint y: 318, endPoint x: 581, endPoint y: 336, distance: 21.0
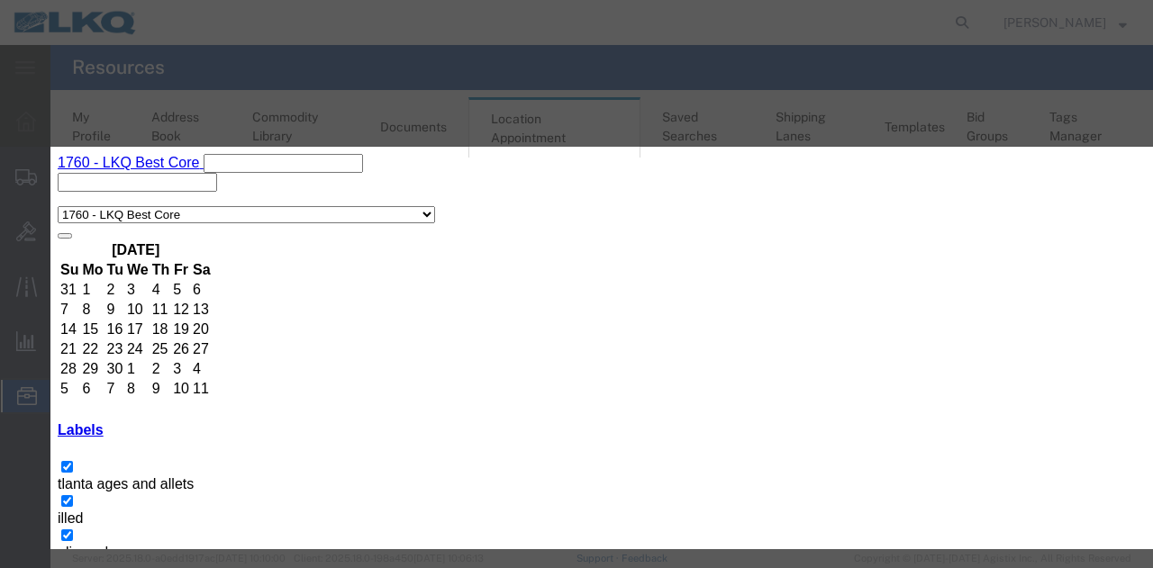
paste textarea "912193461"
type textarea "912193461"
drag, startPoint x: 811, startPoint y: 450, endPoint x: 745, endPoint y: 255, distance: 206.2
